Goal: Task Accomplishment & Management: Use online tool/utility

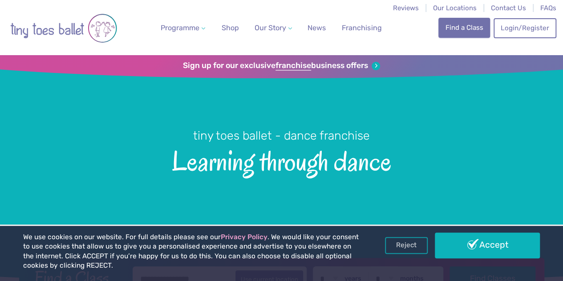
click at [456, 30] on link "Find a Class" at bounding box center [465, 28] width 52 height 20
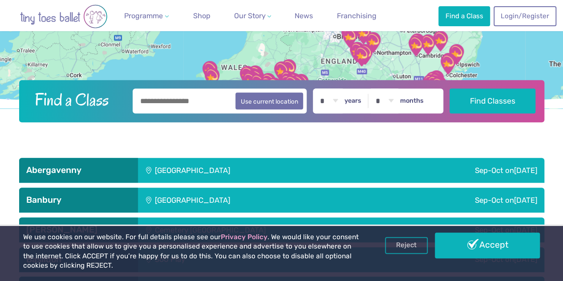
scroll to position [164, 0]
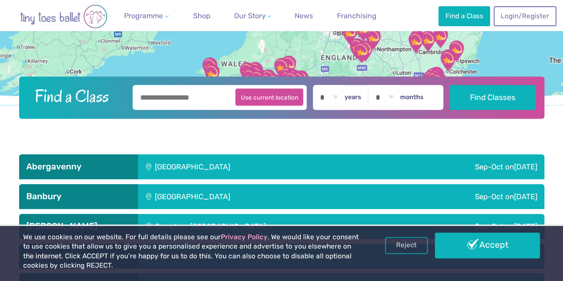
click at [262, 95] on button "Use current location" at bounding box center [270, 97] width 68 height 17
type input "**********"
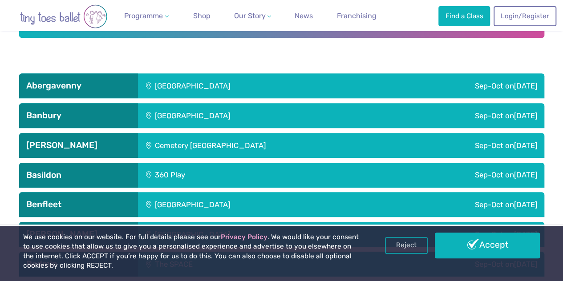
scroll to position [218, 0]
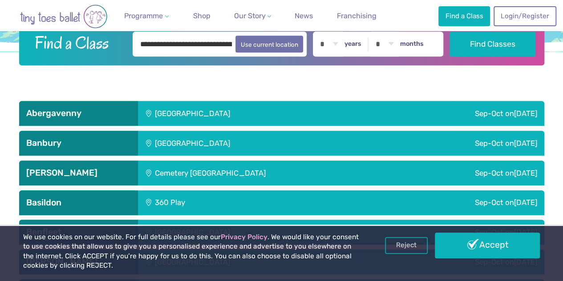
click at [450, 111] on div "Sep-Oct on Friday" at bounding box center [456, 113] width 177 height 25
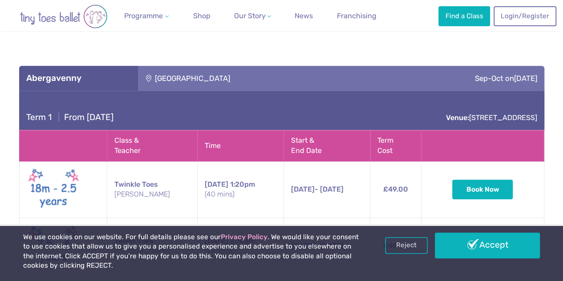
scroll to position [272, 0]
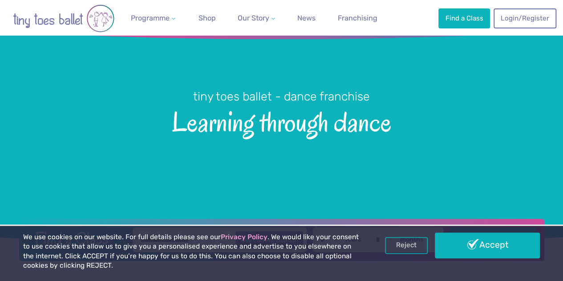
scroll to position [37, 0]
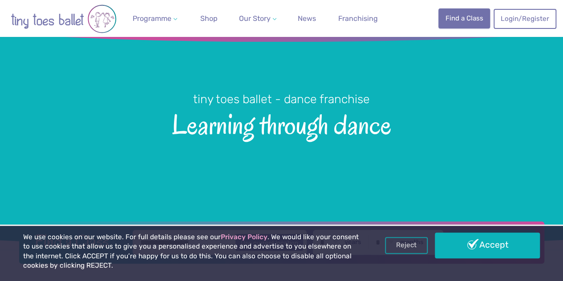
click at [470, 20] on link "Find a Class" at bounding box center [465, 18] width 52 height 20
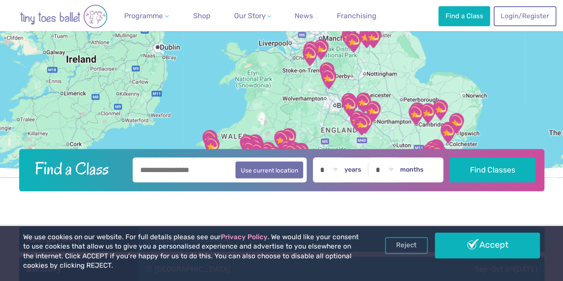
drag, startPoint x: 565, startPoint y: 21, endPoint x: 566, endPoint y: 29, distance: 8.5
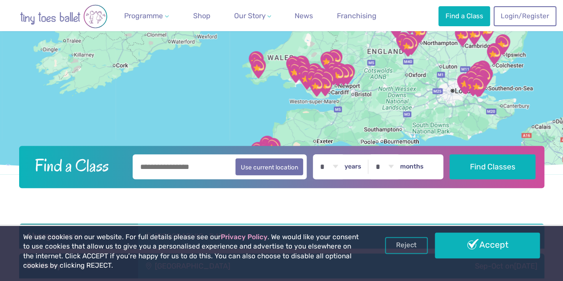
drag, startPoint x: 369, startPoint y: 107, endPoint x: 415, endPoint y: 30, distance: 89.9
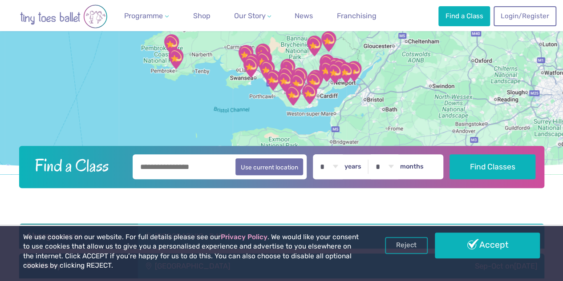
drag, startPoint x: 324, startPoint y: 121, endPoint x: 325, endPoint y: 85, distance: 36.1
click at [325, 85] on img "Maes Y Coed Community Centre" at bounding box center [316, 80] width 22 height 22
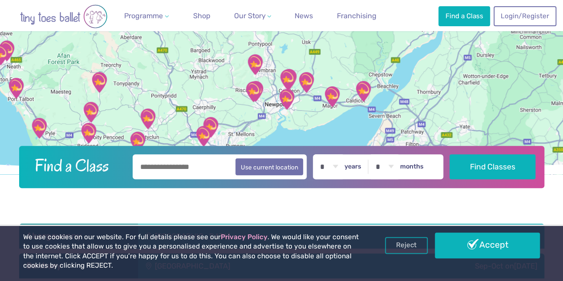
drag, startPoint x: 295, startPoint y: 126, endPoint x: 219, endPoint y: 150, distance: 80.1
click at [219, 150] on header "Find a Class ← Move left → Move right ↑ Move up ↓ Move down + Zoom in - Zoom ou…" at bounding box center [281, 74] width 563 height 228
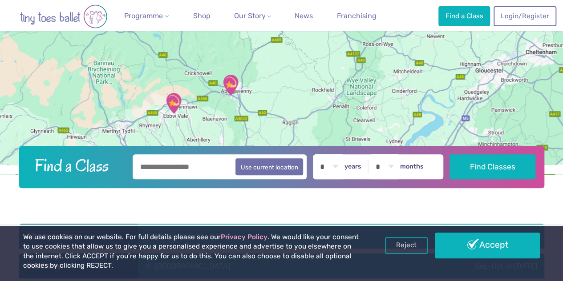
drag, startPoint x: 399, startPoint y: 57, endPoint x: 299, endPoint y: 182, distance: 159.9
click at [299, 182] on header "Find a Class ← Move left → Move right ↑ Move up ↓ Move down + Zoom in - Zoom ou…" at bounding box center [281, 74] width 563 height 228
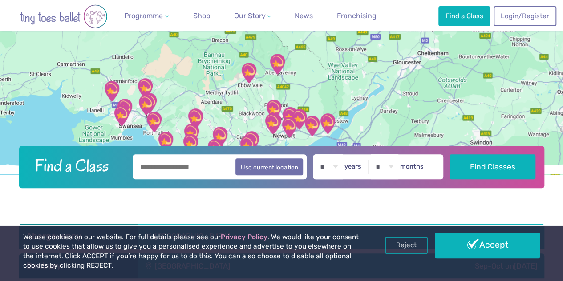
drag, startPoint x: 292, startPoint y: 105, endPoint x: 305, endPoint y: 73, distance: 34.7
click at [305, 73] on div at bounding box center [281, 67] width 563 height 214
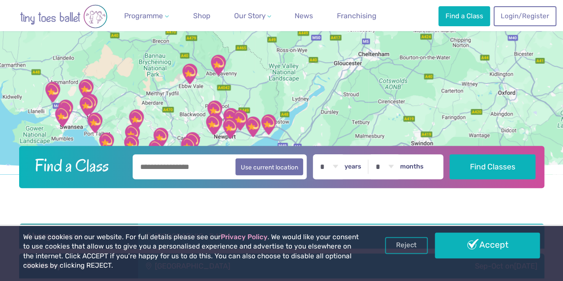
drag, startPoint x: 325, startPoint y: 110, endPoint x: 258, endPoint y: 89, distance: 70.3
click at [258, 89] on div at bounding box center [281, 67] width 563 height 214
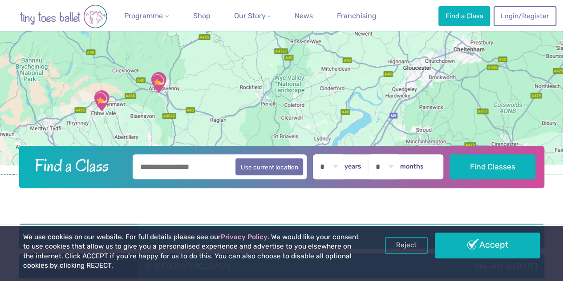
drag, startPoint x: 264, startPoint y: 85, endPoint x: 245, endPoint y: 122, distance: 41.4
click at [245, 122] on div at bounding box center [281, 67] width 563 height 214
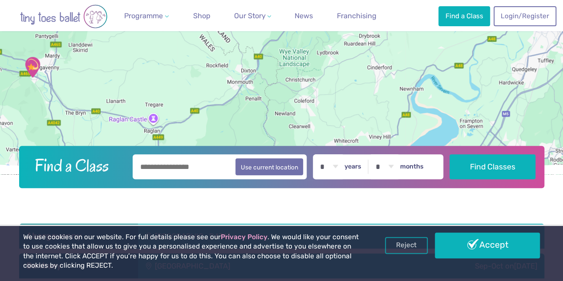
drag, startPoint x: 221, startPoint y: 60, endPoint x: 189, endPoint y: 91, distance: 44.7
click at [189, 91] on div at bounding box center [281, 67] width 563 height 214
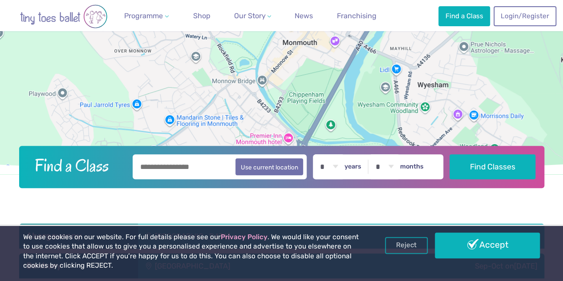
drag, startPoint x: 210, startPoint y: 73, endPoint x: 256, endPoint y: 183, distance: 119.3
click at [256, 183] on header "Find a Class ← Move left → Move right ↑ Move up ↓ Move down + Zoom in - Zoom ou…" at bounding box center [281, 74] width 563 height 228
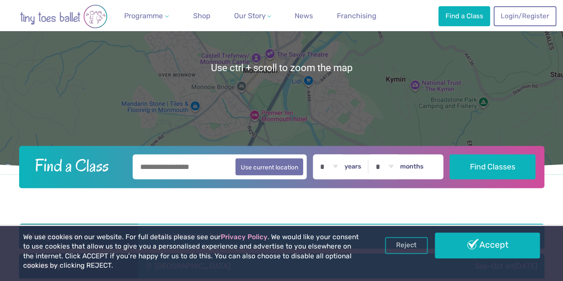
scroll to position [95, 0]
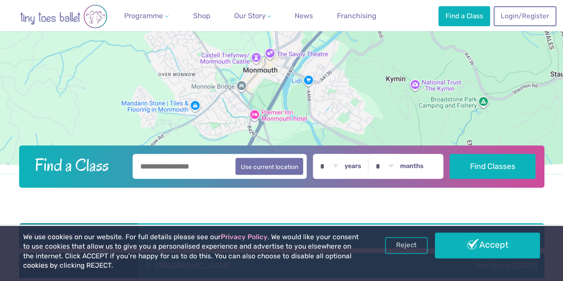
click at [191, 112] on div at bounding box center [281, 67] width 563 height 214
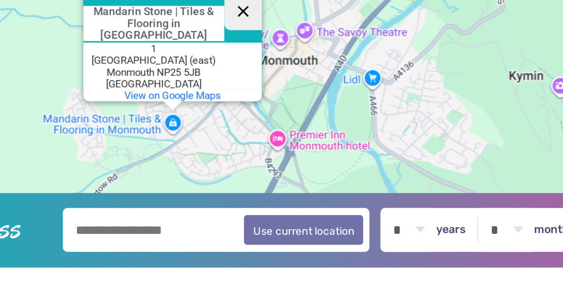
click at [235, 40] on button "Close" at bounding box center [234, 42] width 21 height 21
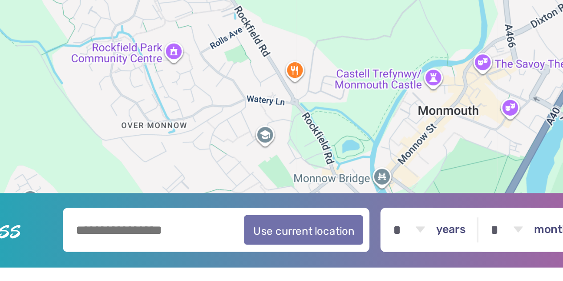
drag, startPoint x: 193, startPoint y: 64, endPoint x: 222, endPoint y: 114, distance: 57.7
click at [222, 114] on div at bounding box center [281, 67] width 563 height 214
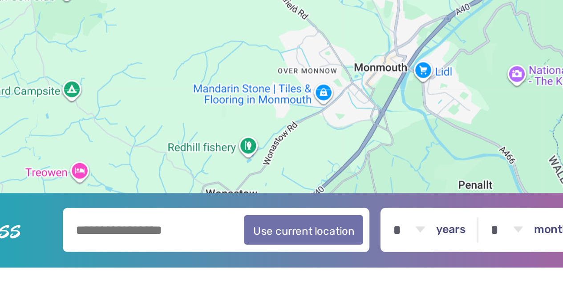
drag, startPoint x: 97, startPoint y: 123, endPoint x: 204, endPoint y: 102, distance: 109.0
click at [204, 102] on div at bounding box center [281, 67] width 563 height 214
